Goal: Obtain resource: Obtain resource

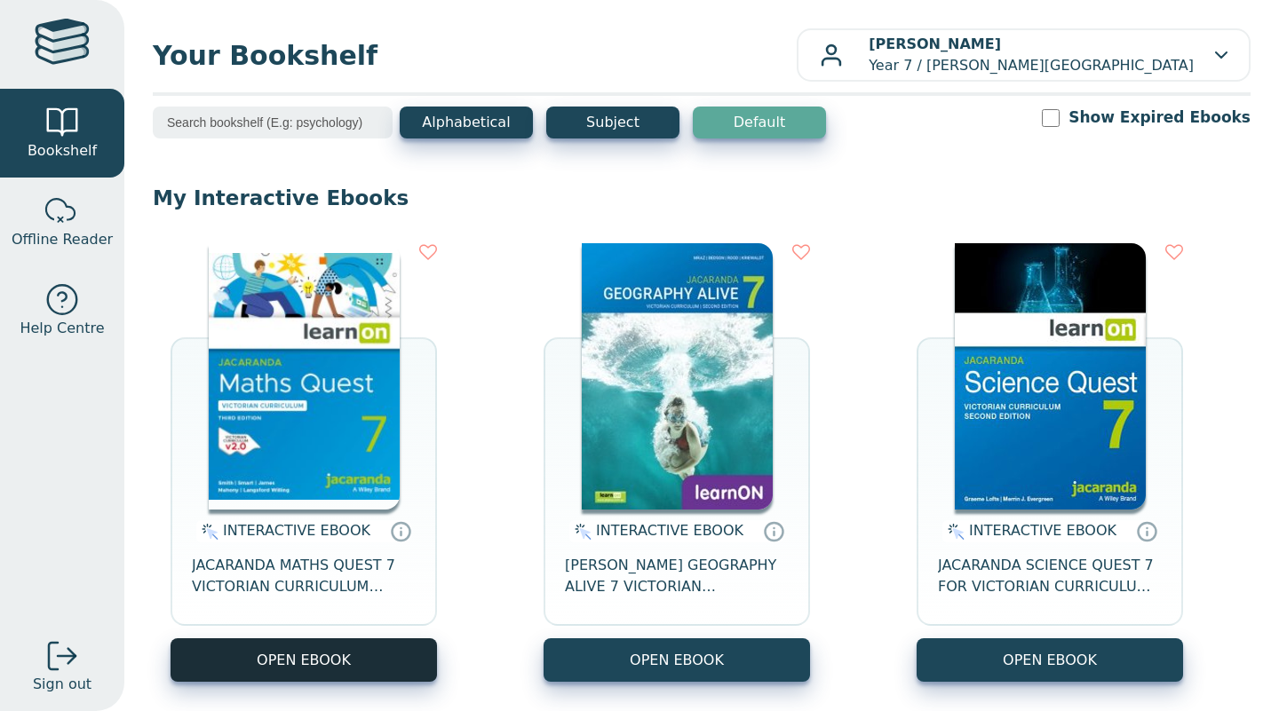
click at [291, 659] on button "OPEN EBOOK" at bounding box center [304, 661] width 266 height 44
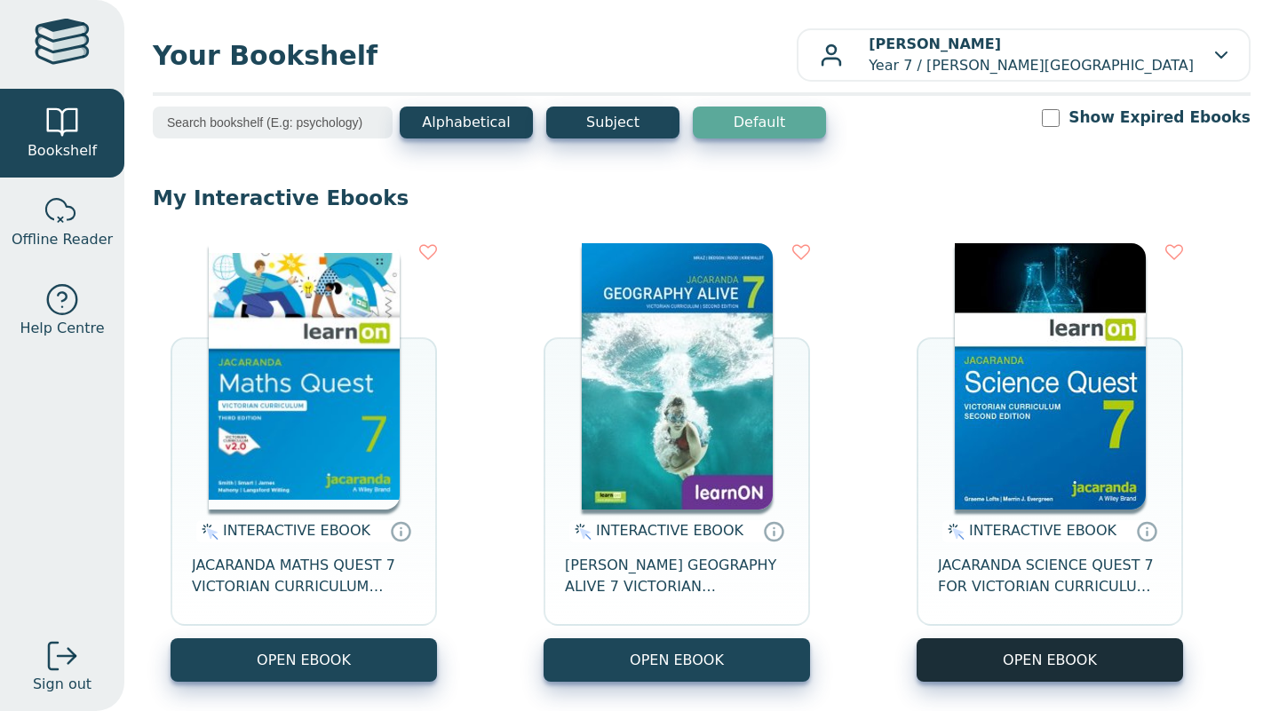
click at [997, 644] on button "OPEN EBOOK" at bounding box center [1050, 661] width 266 height 44
